Goal: Task Accomplishment & Management: Manage account settings

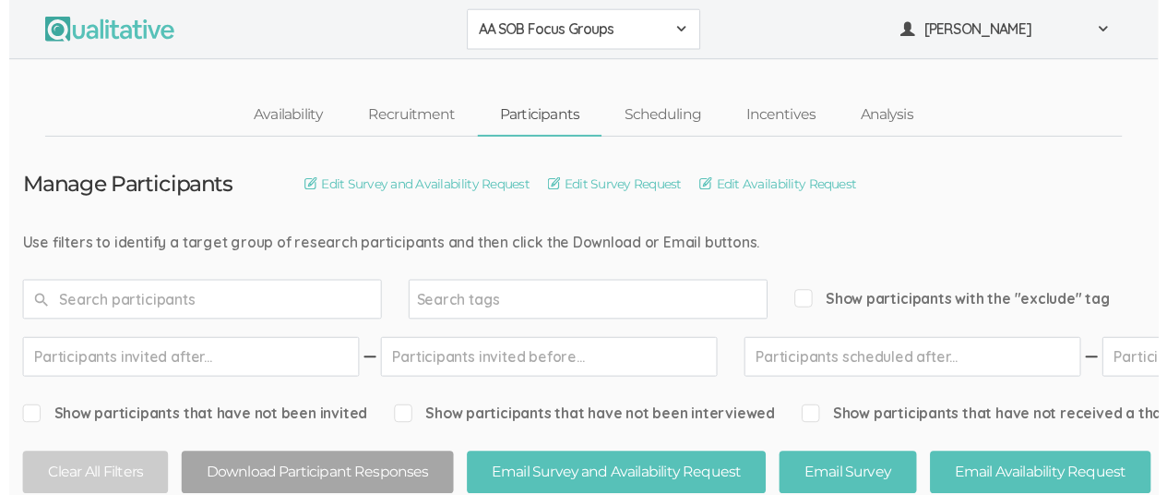
scroll to position [26, 0]
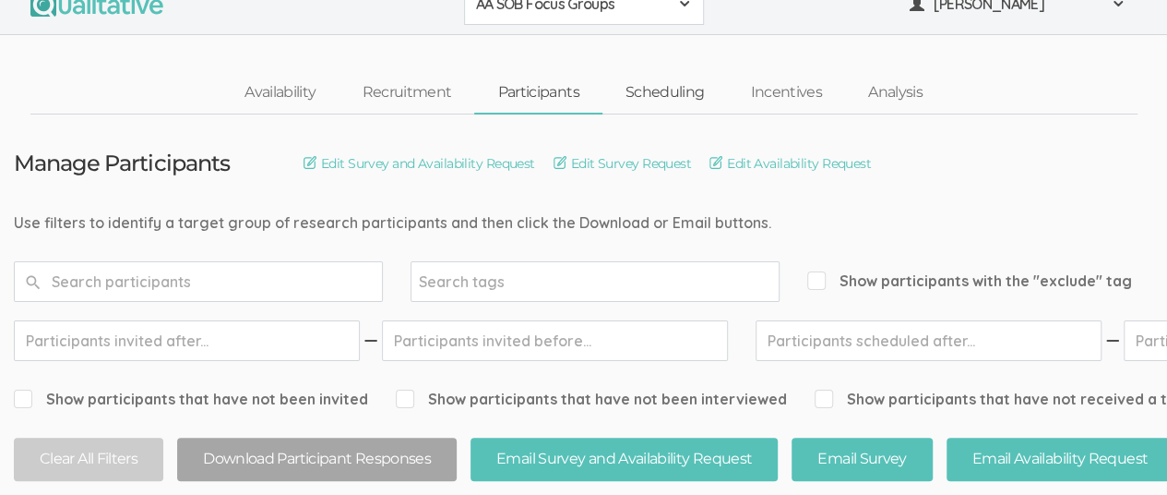
click at [673, 92] on link "Scheduling" at bounding box center [664, 93] width 125 height 40
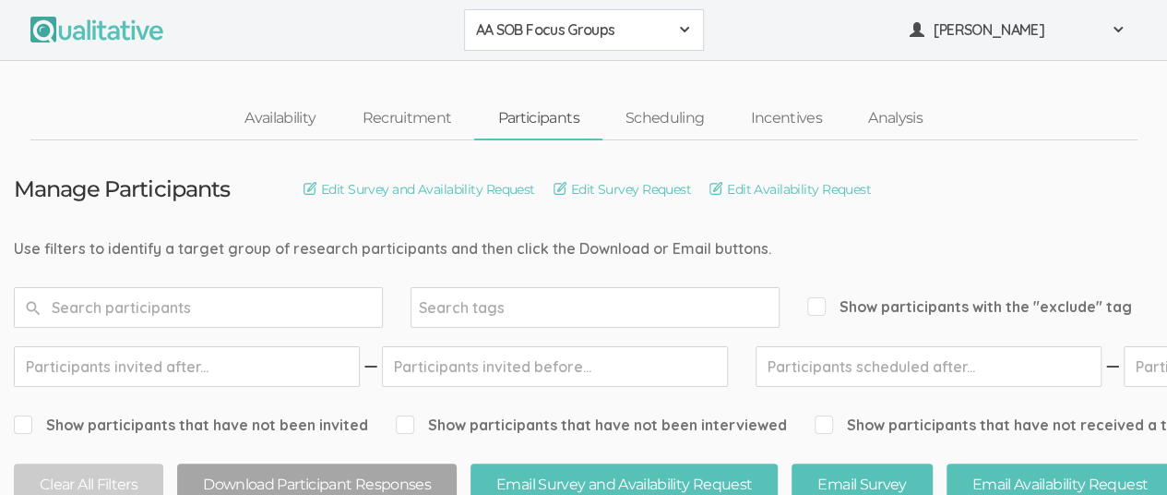
click at [681, 32] on span at bounding box center [684, 29] width 15 height 15
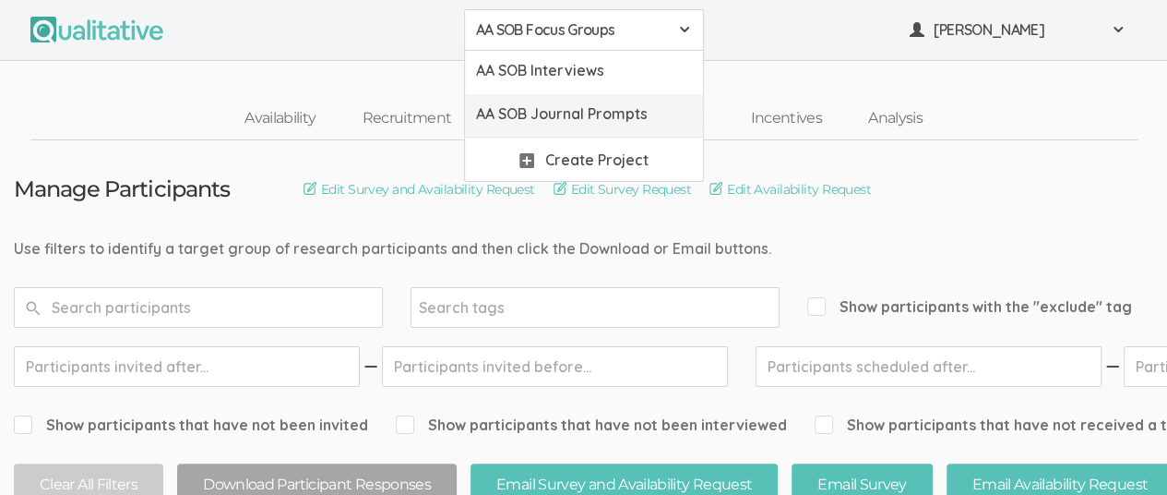
click at [642, 119] on span "AA SOB Journal Prompts" at bounding box center [584, 113] width 216 height 21
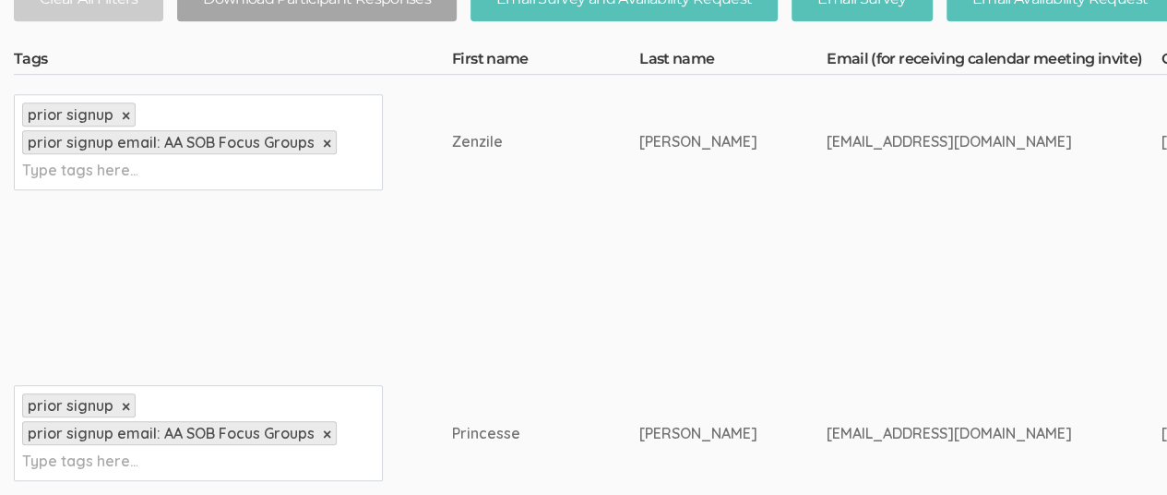
scroll to position [483, 0]
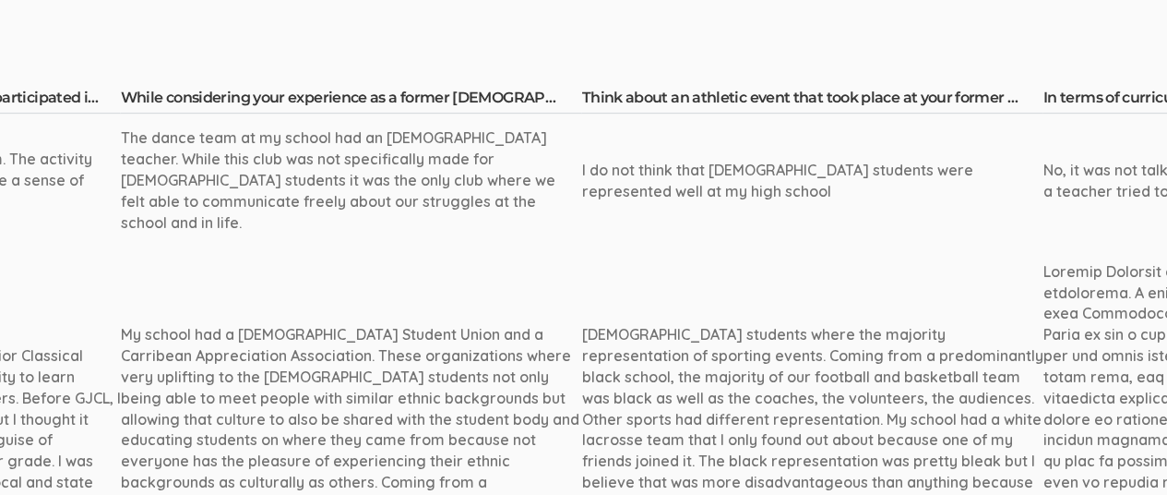
scroll to position [447, 1742]
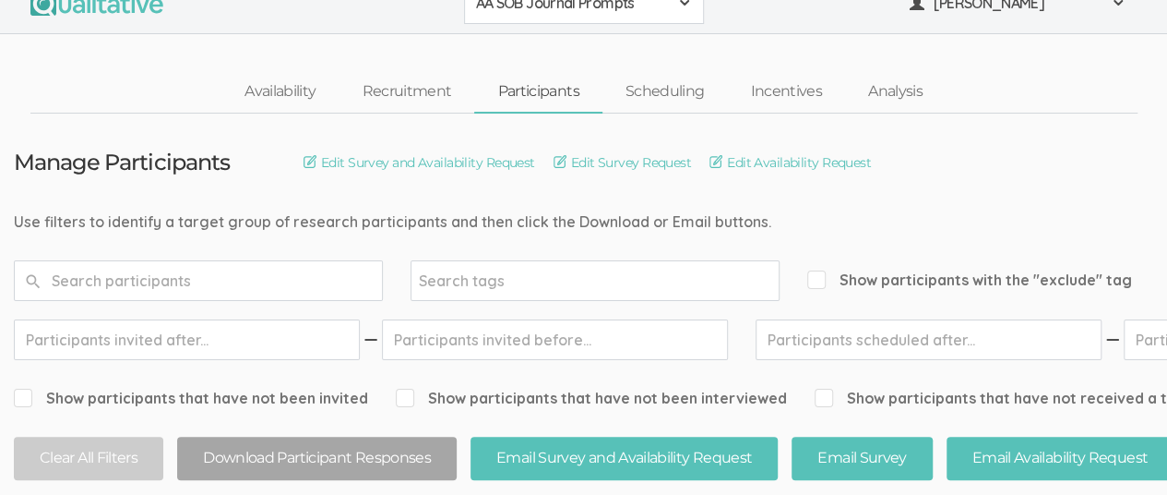
scroll to position [0, 0]
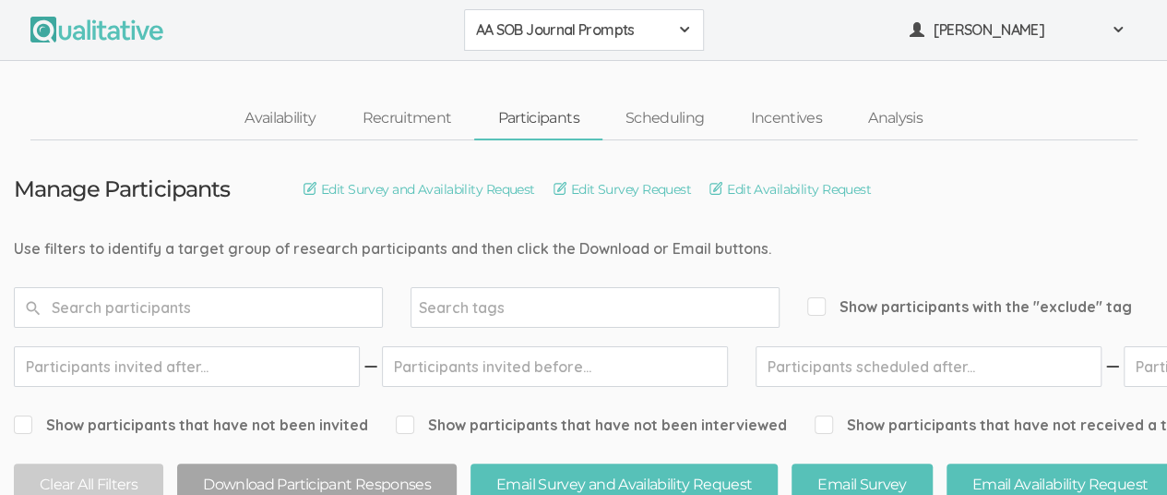
click at [683, 37] on span at bounding box center [684, 29] width 15 height 15
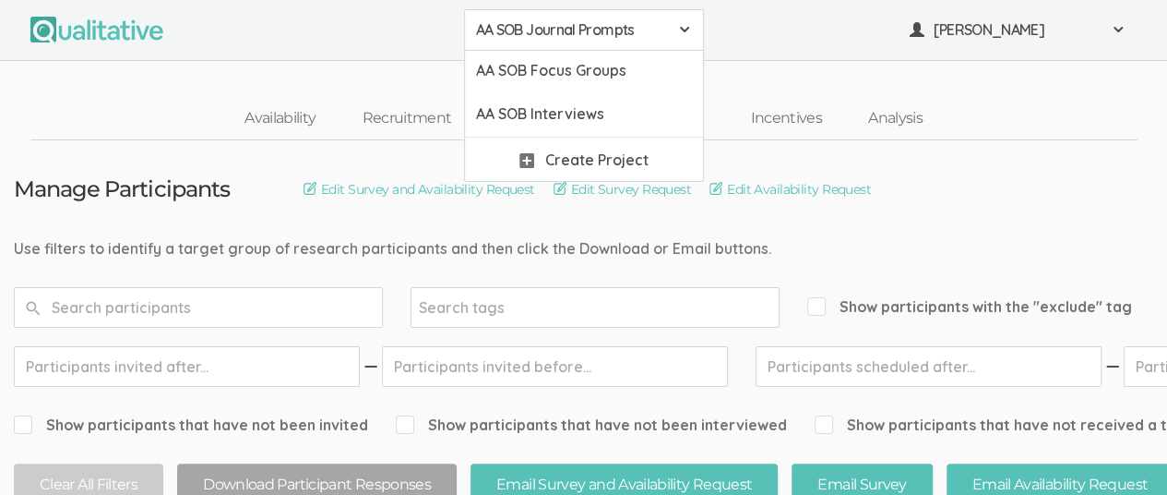
click at [623, 33] on span "AA SOB Journal Prompts" at bounding box center [572, 29] width 192 height 21
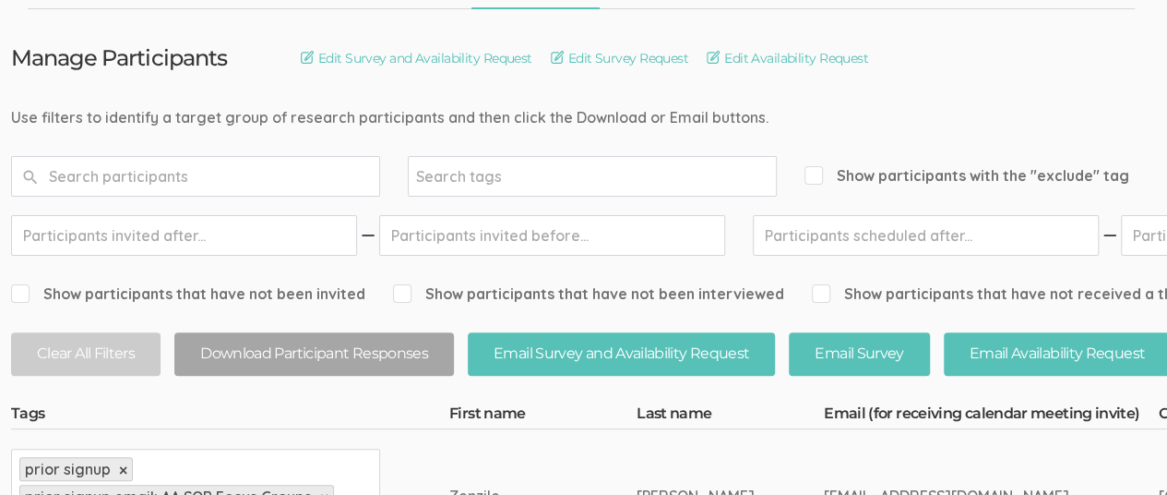
scroll to position [0, 15]
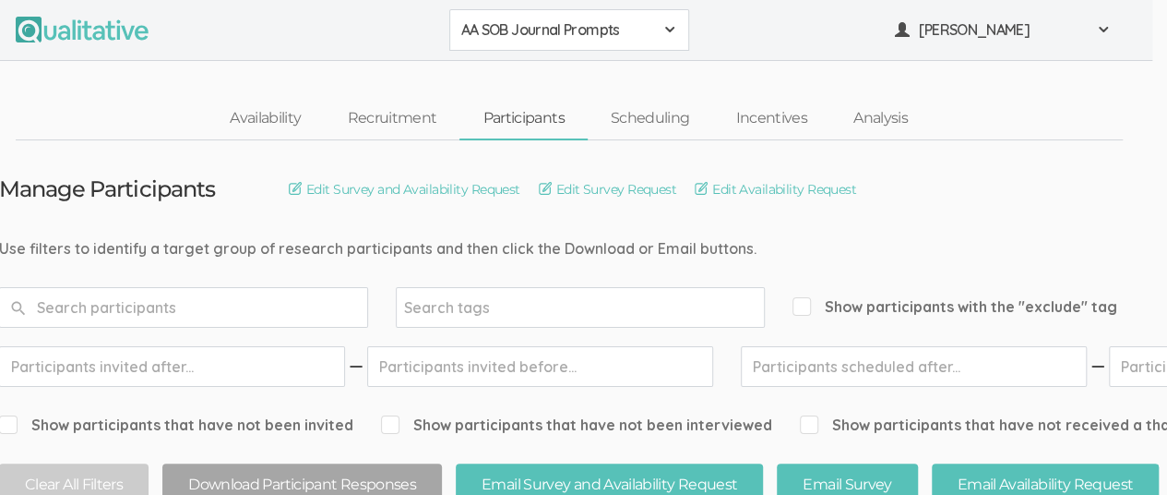
click at [861, 414] on span "Show participants that have not received a thank you note" at bounding box center [1026, 424] width 453 height 21
click at [812, 418] on input "Show participants that have not received a thank you note" at bounding box center [806, 424] width 12 height 12
checkbox input "true"
click at [659, 24] on div "AA SOB Journal Prompts" at bounding box center [569, 29] width 216 height 21
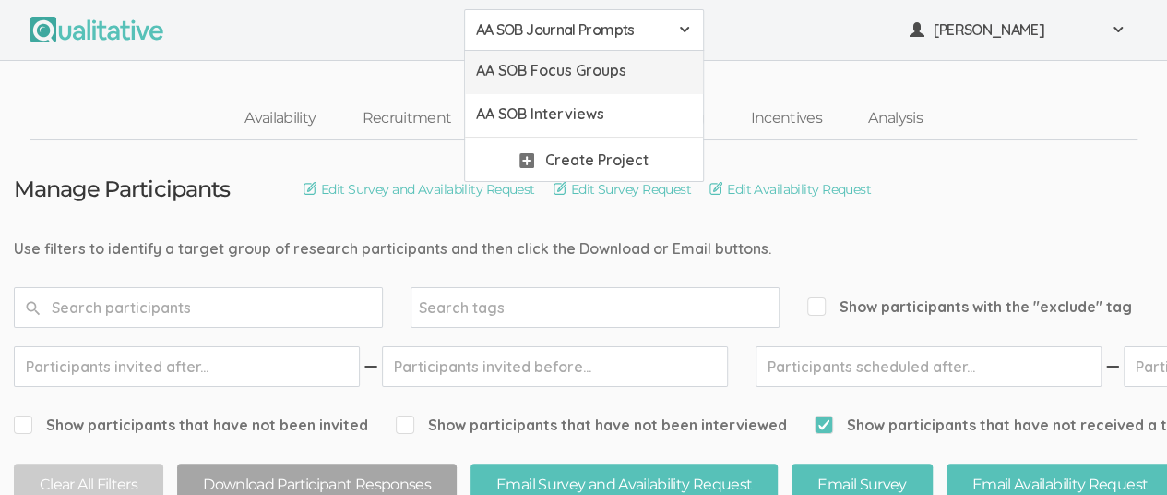
click at [631, 68] on span "AA SOB Focus Groups" at bounding box center [584, 70] width 216 height 21
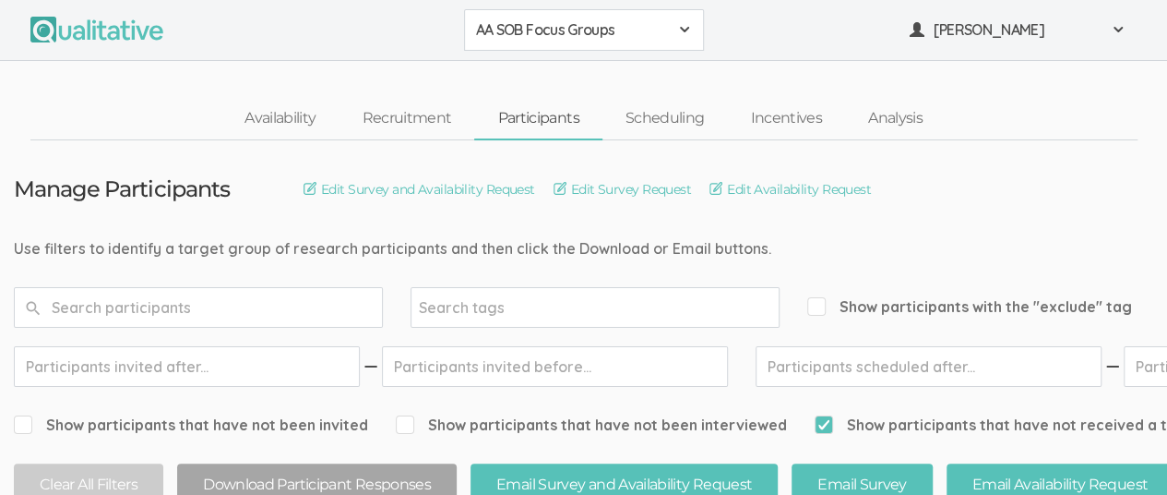
click at [698, 25] on button "AA SOB Focus Groups" at bounding box center [584, 30] width 240 height 42
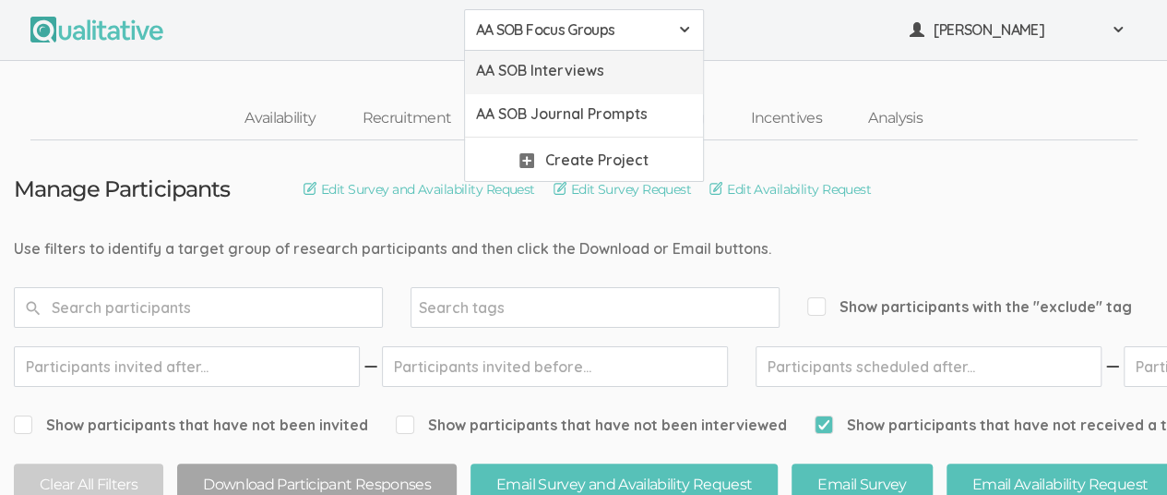
click at [657, 73] on span "AA SOB Interviews" at bounding box center [584, 70] width 216 height 21
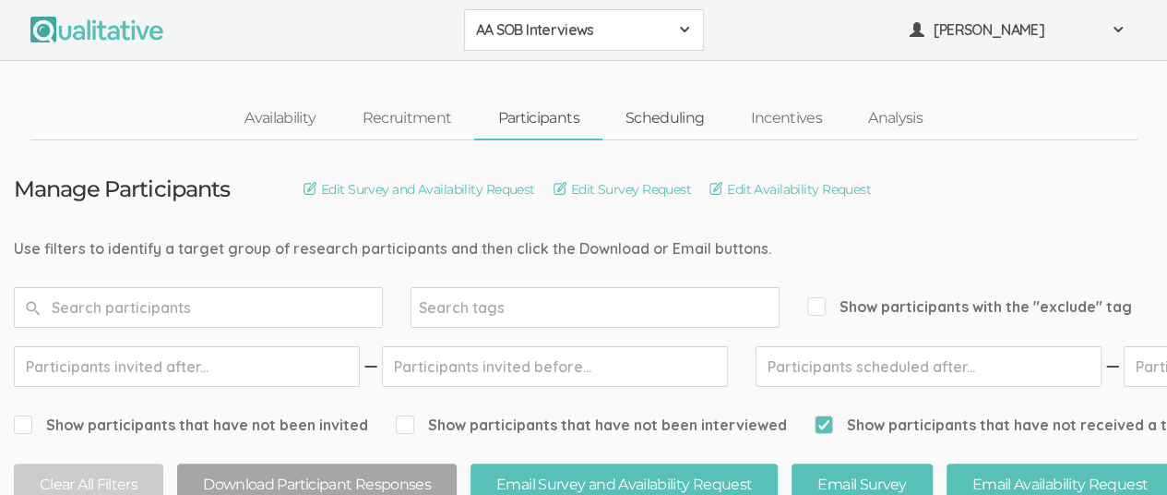
click at [664, 121] on link "Scheduling" at bounding box center [664, 119] width 125 height 40
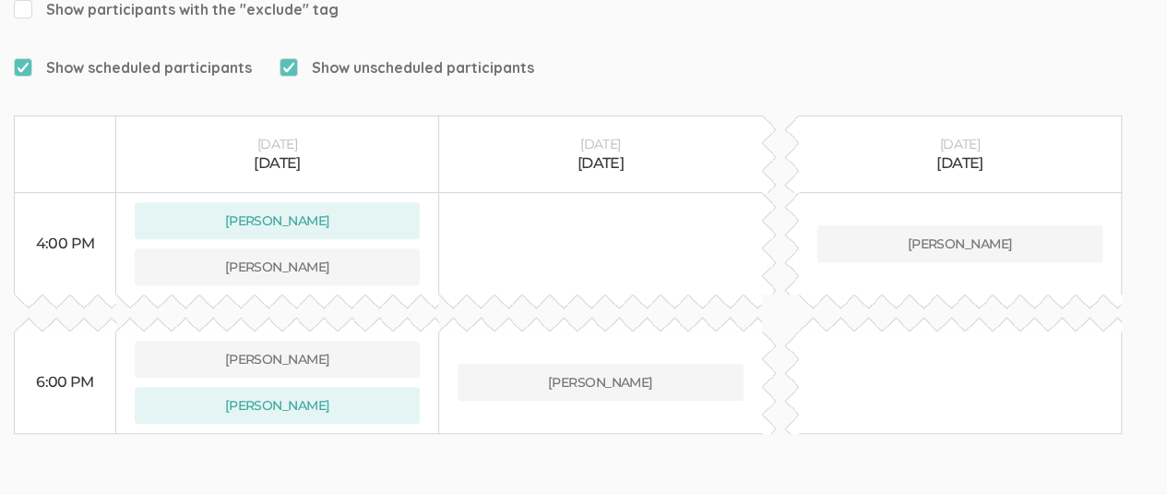
scroll to position [339, 0]
